Goal: Communication & Community: Answer question/provide support

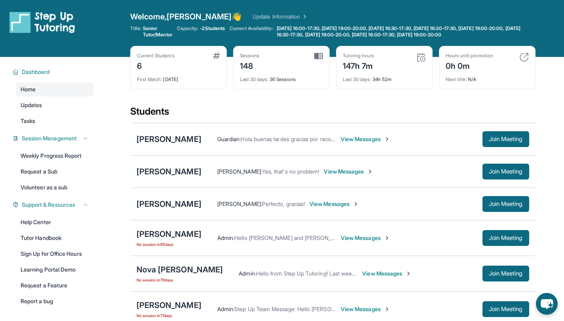
click at [348, 137] on span "View Messages" at bounding box center [365, 139] width 49 height 8
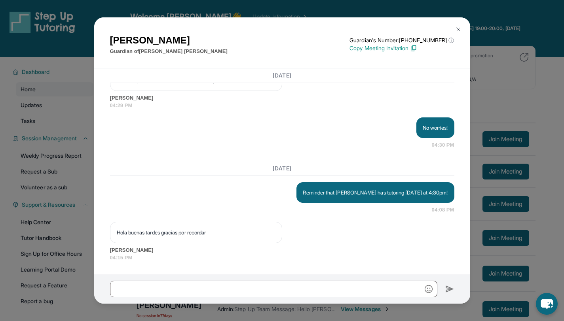
scroll to position [5910, 0]
click at [455, 30] on img at bounding box center [458, 29] width 6 height 6
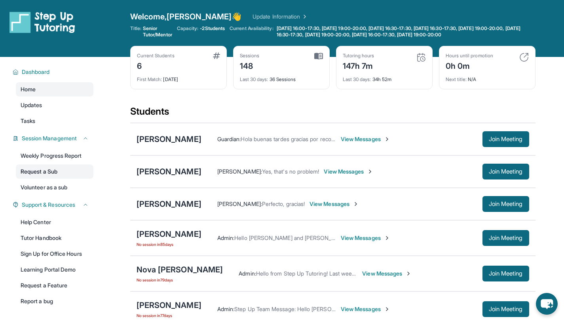
click at [53, 174] on link "Request a Sub" at bounding box center [55, 172] width 78 height 14
click at [26, 187] on link "Volunteer as a sub" at bounding box center [55, 187] width 78 height 14
click at [161, 138] on div "[PERSON_NAME]" at bounding box center [168, 139] width 65 height 11
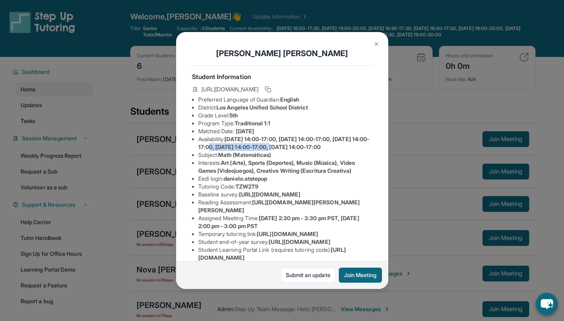
drag, startPoint x: 238, startPoint y: 153, endPoint x: 303, endPoint y: 157, distance: 65.4
click at [303, 150] on span "Monday 14:00-17:00, Wednesday 14:00-17:00, Friday 14:00-17:00, Thursday 14:00-1…" at bounding box center [283, 143] width 171 height 15
click at [373, 42] on img at bounding box center [376, 44] width 6 height 6
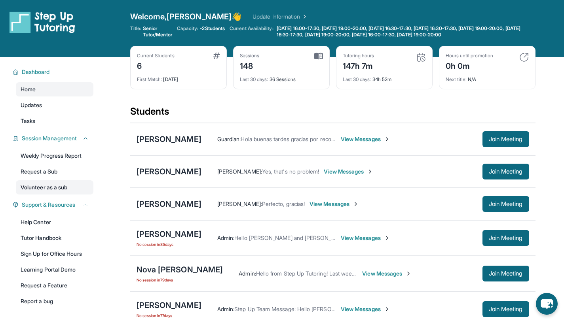
click at [54, 188] on link "Volunteer as a sub" at bounding box center [55, 187] width 78 height 14
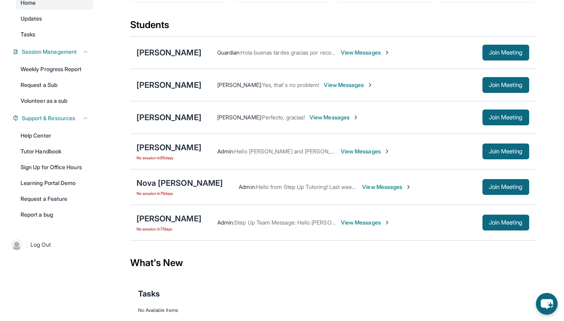
scroll to position [87, 0]
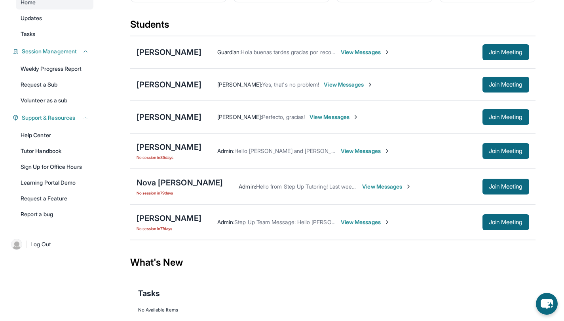
click at [360, 150] on span "View Messages" at bounding box center [365, 151] width 49 height 8
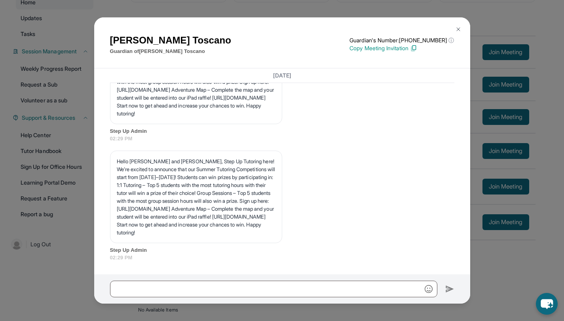
scroll to position [5018, 0]
click at [457, 29] on img at bounding box center [458, 29] width 6 height 6
